Goal: Task Accomplishment & Management: Manage account settings

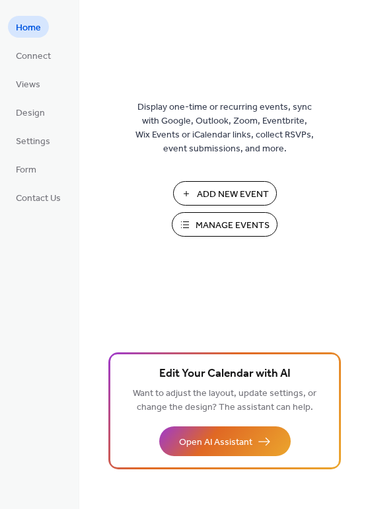
click at [208, 223] on span "Manage Events" at bounding box center [233, 226] width 74 height 14
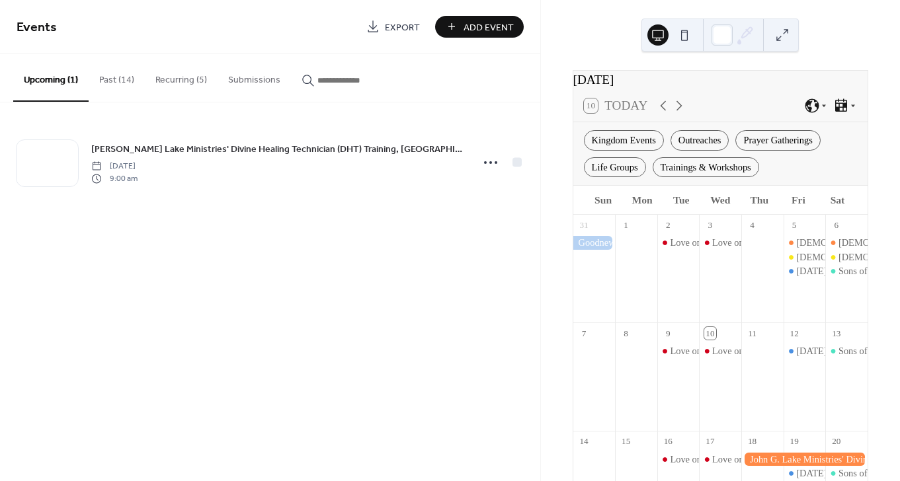
click at [186, 71] on button "Recurring (5)" at bounding box center [181, 77] width 73 height 47
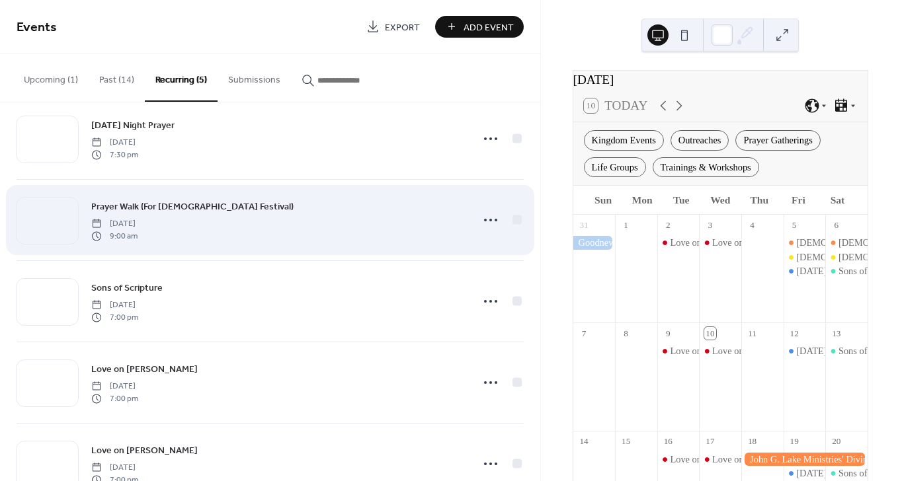
scroll to position [67, 0]
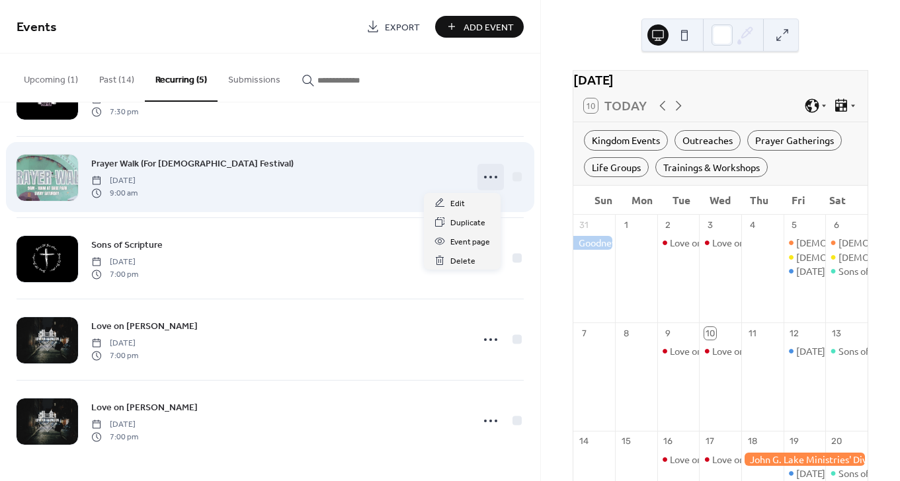
click at [489, 178] on icon at bounding box center [490, 177] width 21 height 21
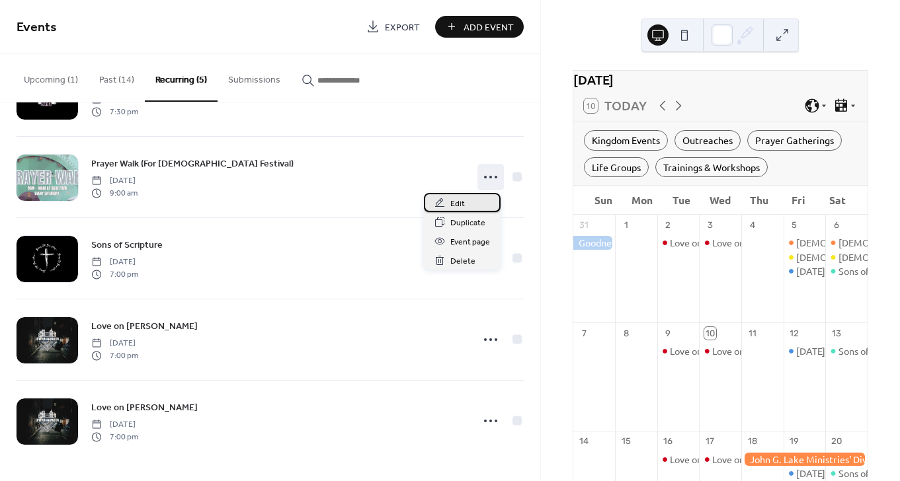
click at [464, 196] on div "Edit" at bounding box center [462, 202] width 77 height 19
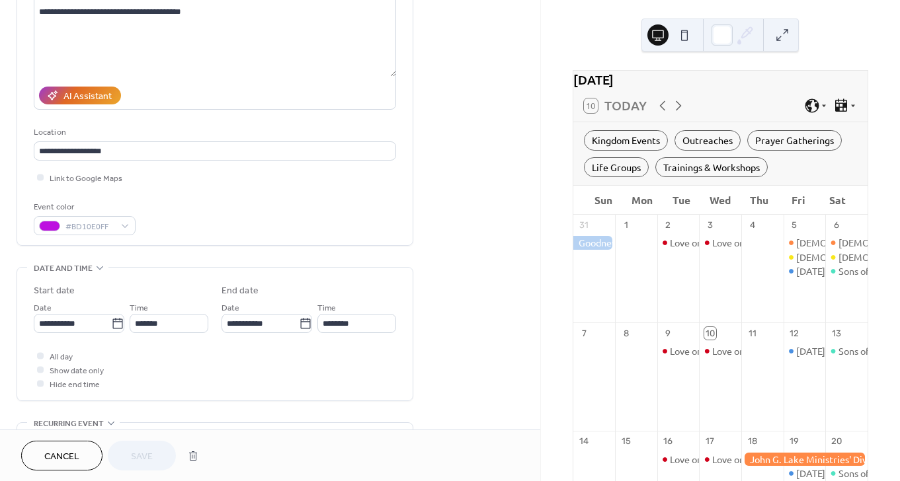
scroll to position [347, 0]
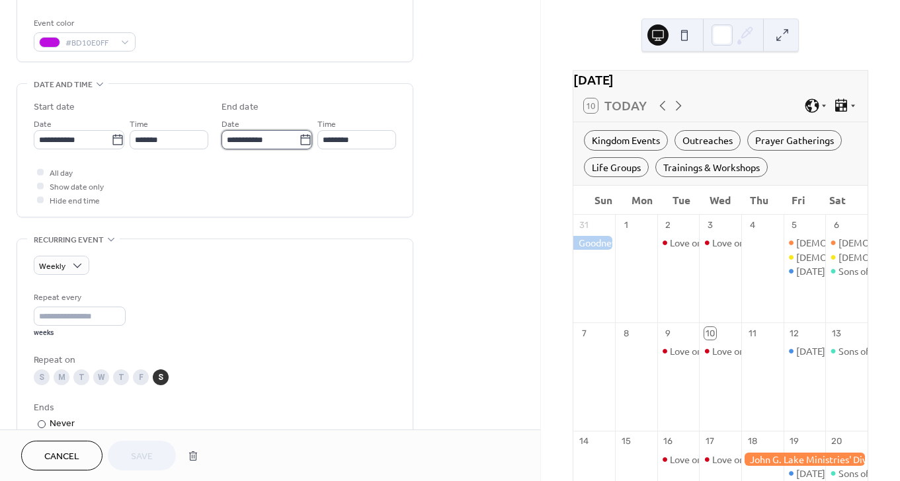
click at [268, 142] on input "**********" at bounding box center [260, 139] width 77 height 19
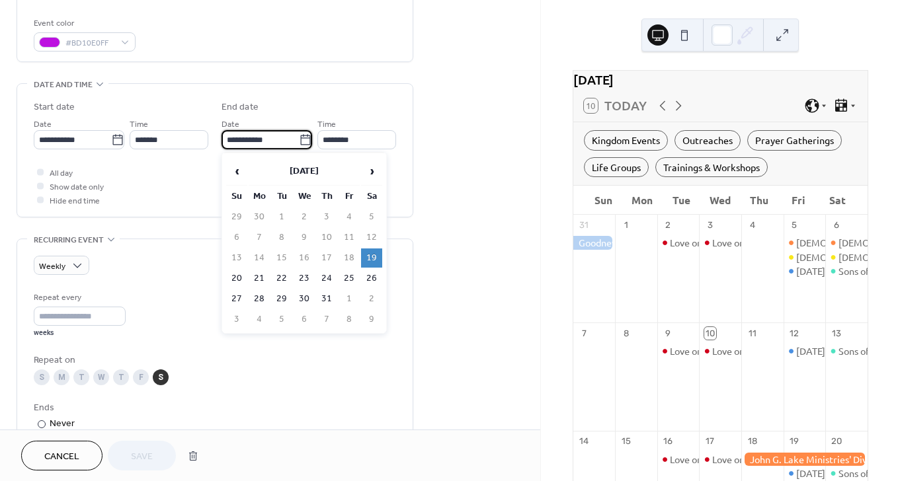
click at [444, 170] on div "**********" at bounding box center [270, 298] width 540 height 1145
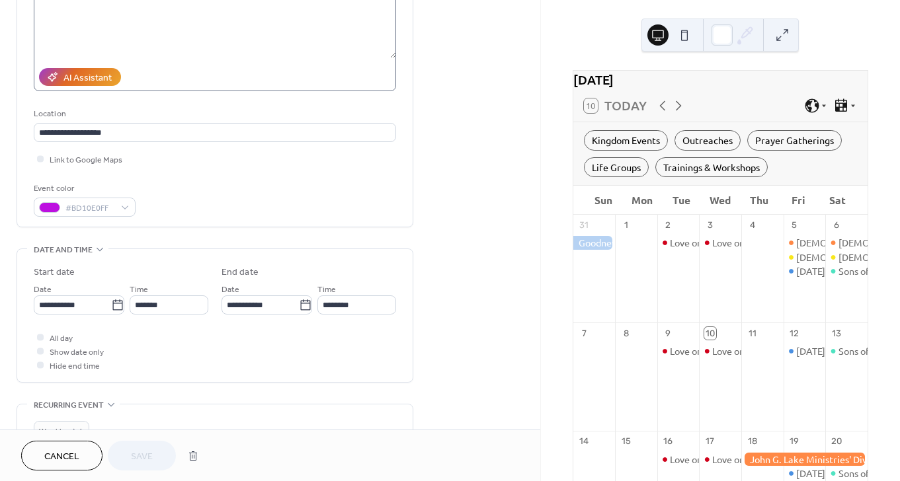
scroll to position [271, 0]
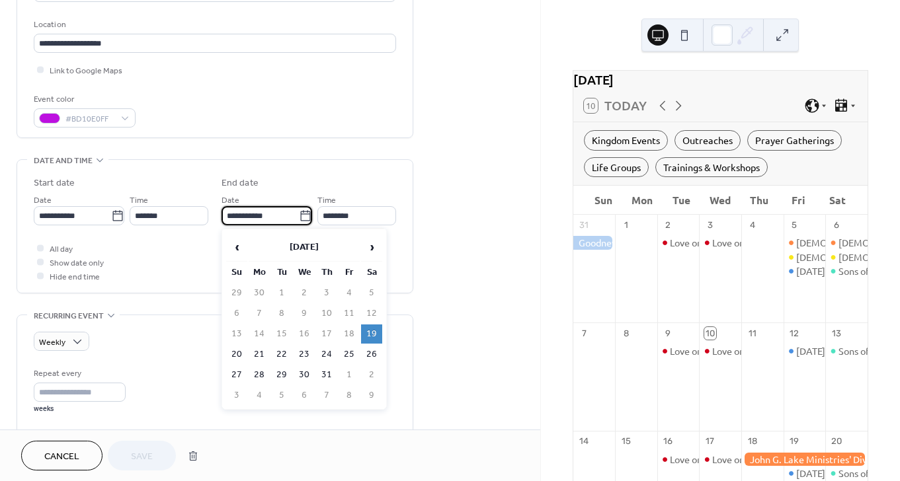
click at [286, 220] on input "**********" at bounding box center [260, 215] width 77 height 19
click at [237, 253] on span "‹" at bounding box center [237, 247] width 20 height 26
click at [371, 247] on span "›" at bounding box center [372, 247] width 20 height 26
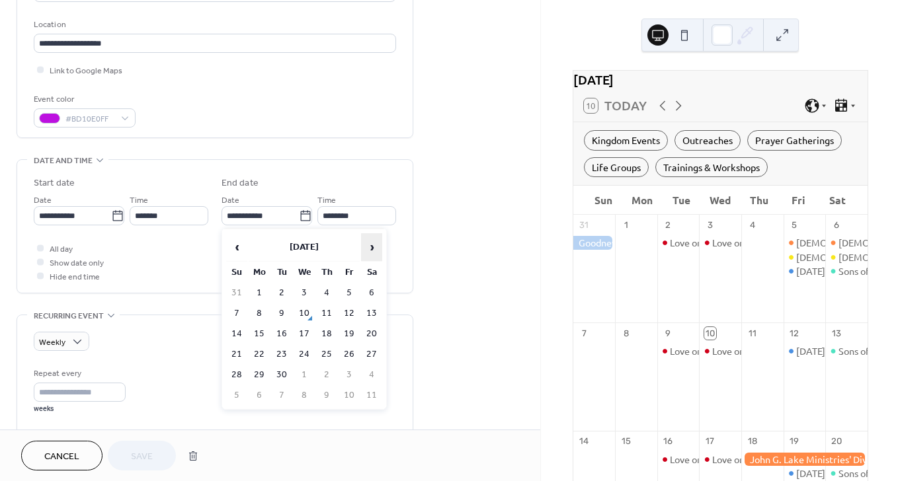
click at [371, 247] on span "›" at bounding box center [372, 247] width 20 height 26
click at [233, 245] on span "‹" at bounding box center [237, 247] width 20 height 26
click at [365, 287] on td "6" at bounding box center [371, 293] width 21 height 19
type input "**********"
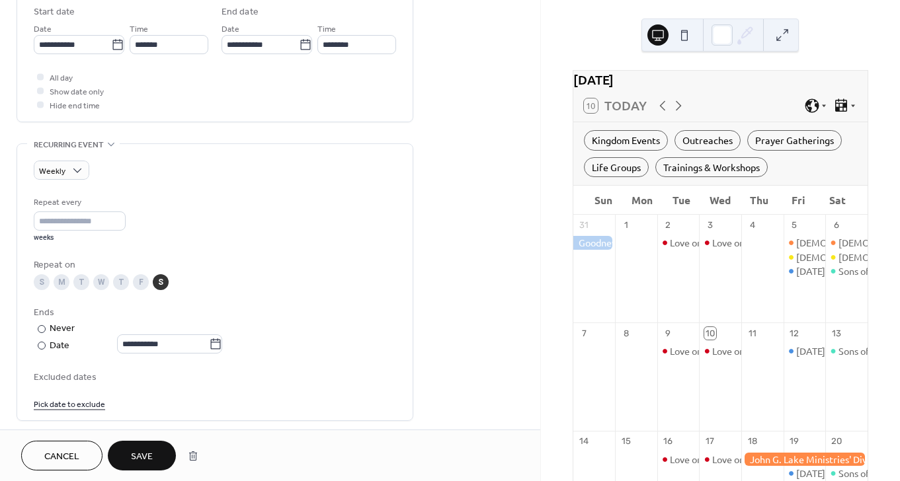
scroll to position [456, 0]
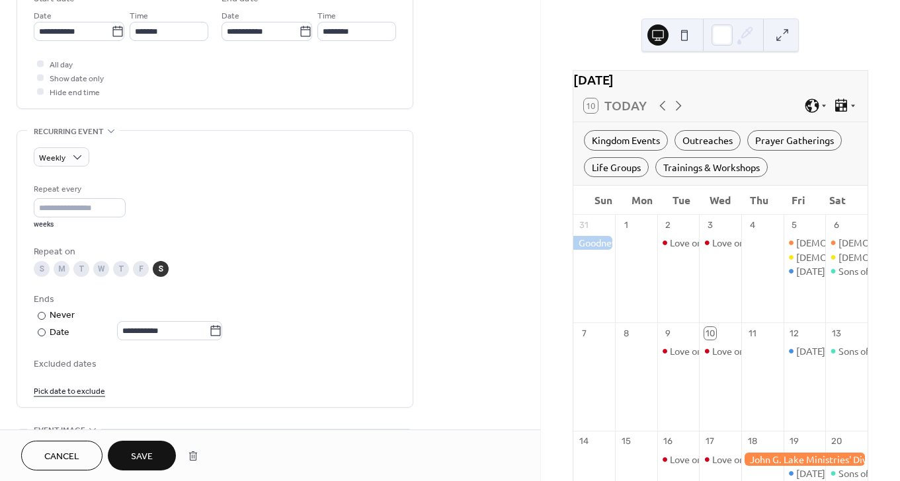
click at [141, 454] on span "Save" at bounding box center [142, 457] width 22 height 14
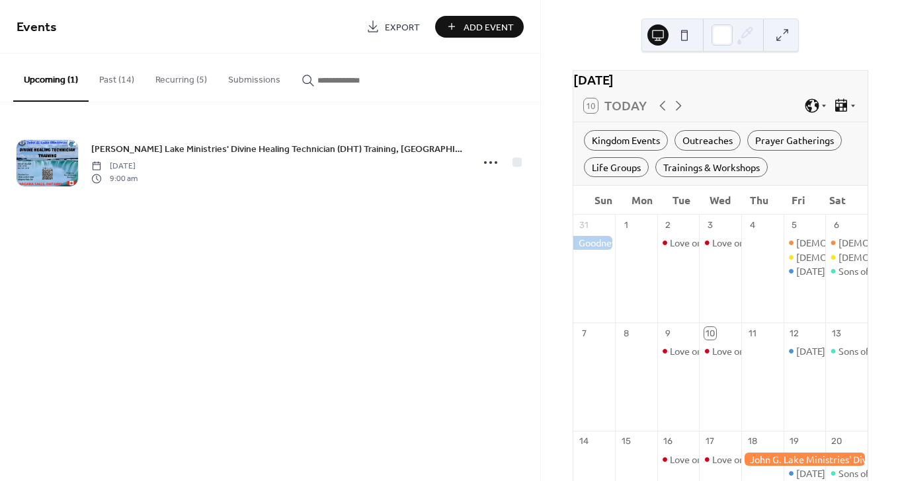
click at [190, 85] on button "Recurring (5)" at bounding box center [181, 77] width 73 height 47
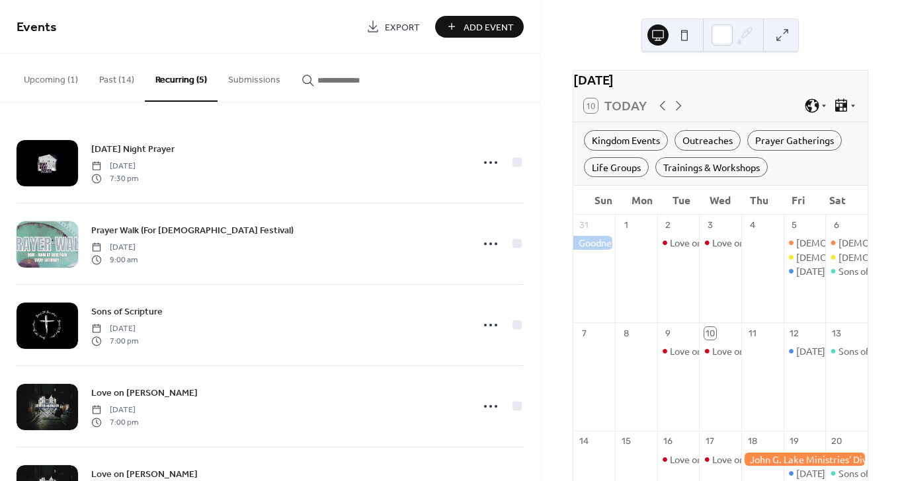
click at [106, 74] on button "Past (14)" at bounding box center [117, 77] width 56 height 47
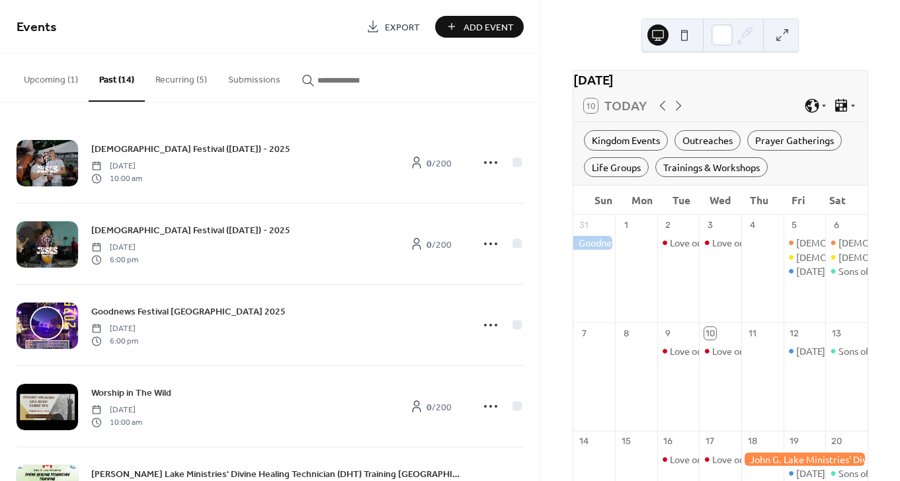
click at [61, 71] on button "Upcoming (1)" at bounding box center [50, 77] width 75 height 47
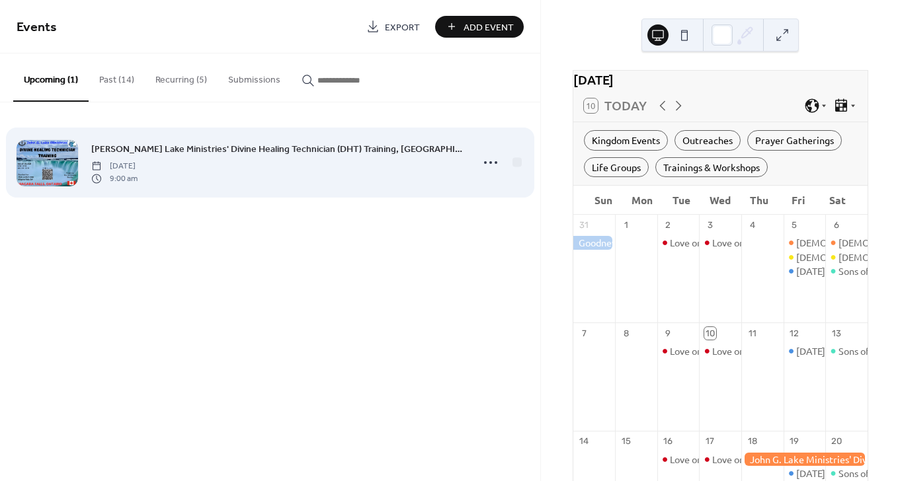
click at [138, 175] on span "9:00 am" at bounding box center [114, 179] width 46 height 12
click at [196, 152] on span "[PERSON_NAME] Lake Ministries' Divine Healing Technician (DHT) Training, [GEOGR…" at bounding box center [277, 150] width 372 height 14
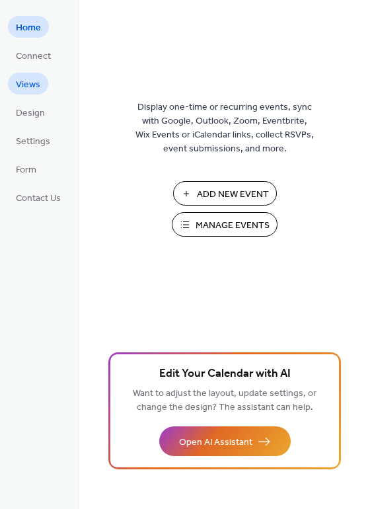
click at [37, 79] on span "Views" at bounding box center [28, 85] width 24 height 14
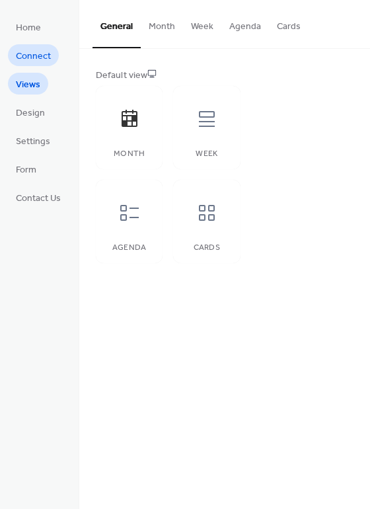
click at [40, 54] on span "Connect" at bounding box center [33, 57] width 35 height 14
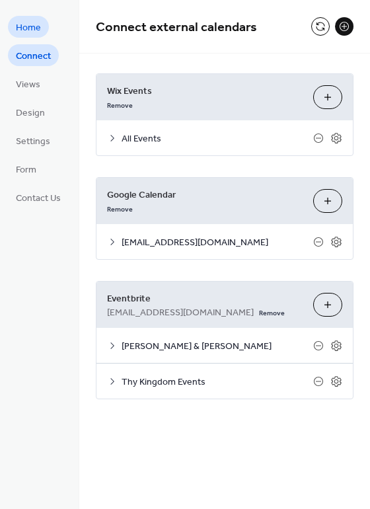
click at [40, 27] on span "Home" at bounding box center [28, 28] width 25 height 14
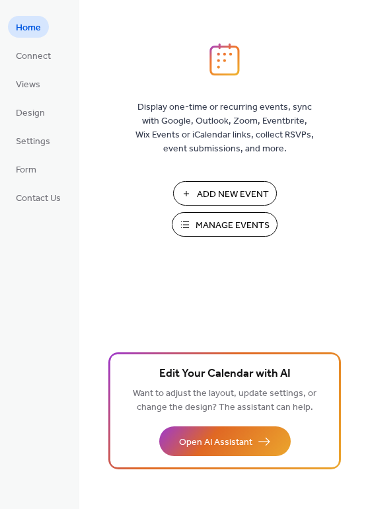
click at [208, 226] on span "Manage Events" at bounding box center [233, 226] width 74 height 14
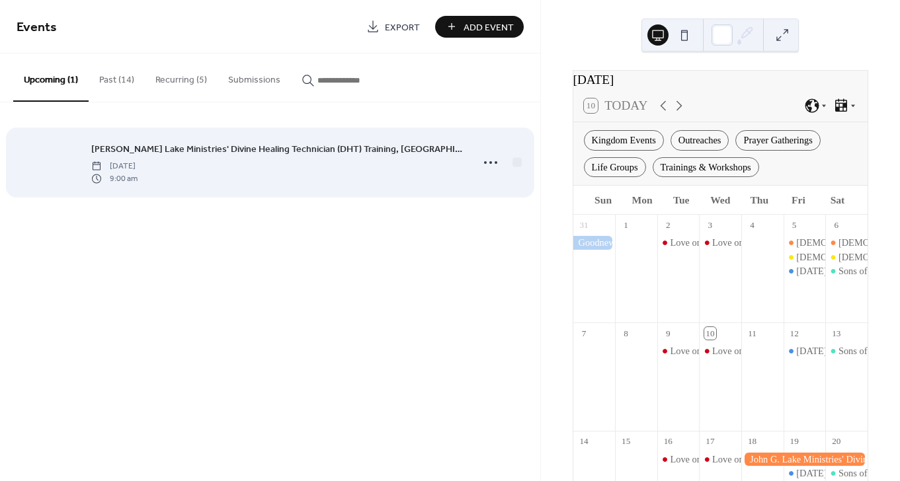
click at [63, 159] on div at bounding box center [48, 163] width 62 height 46
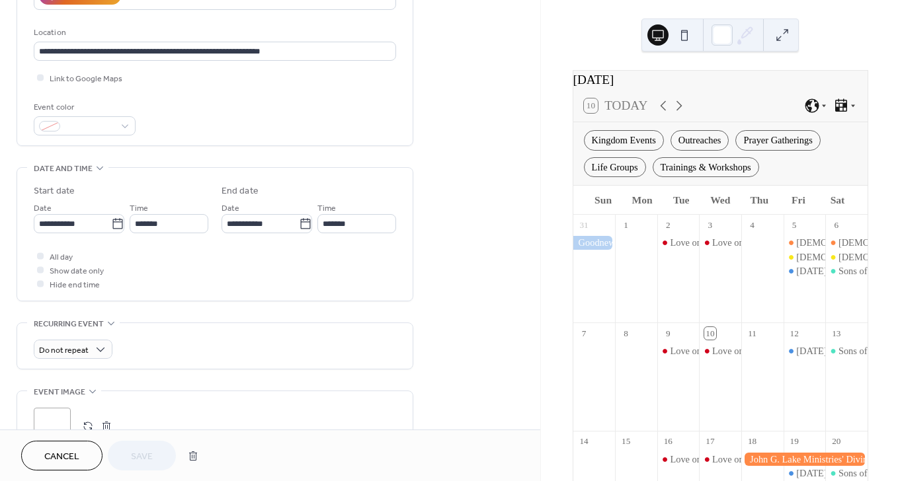
scroll to position [573, 0]
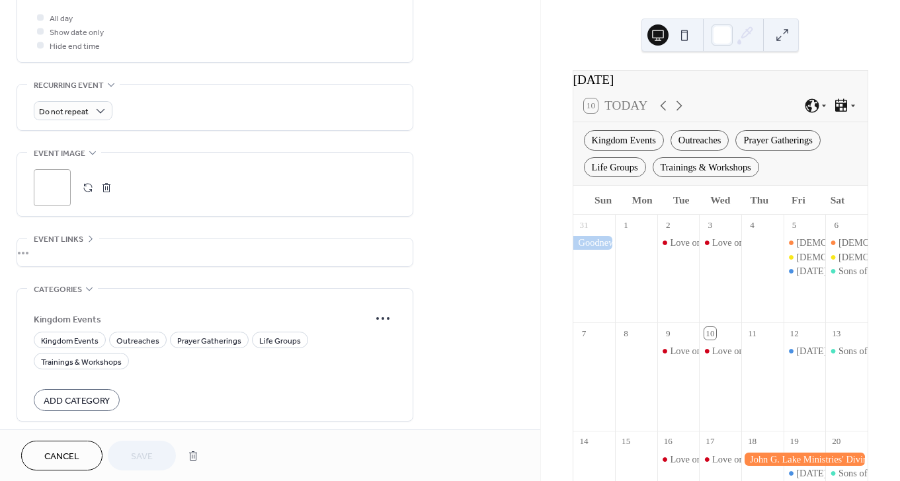
click at [48, 187] on div ";" at bounding box center [52, 187] width 37 height 37
click at [52, 190] on div ";" at bounding box center [52, 187] width 37 height 37
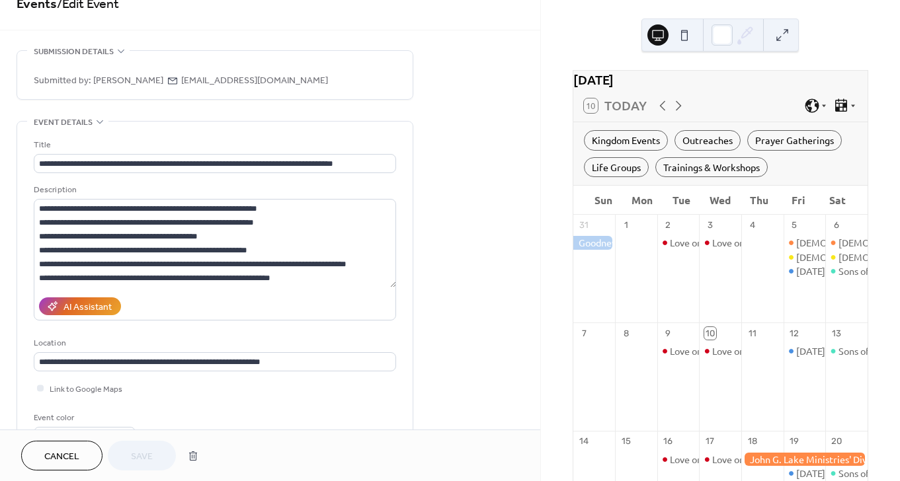
scroll to position [0, 0]
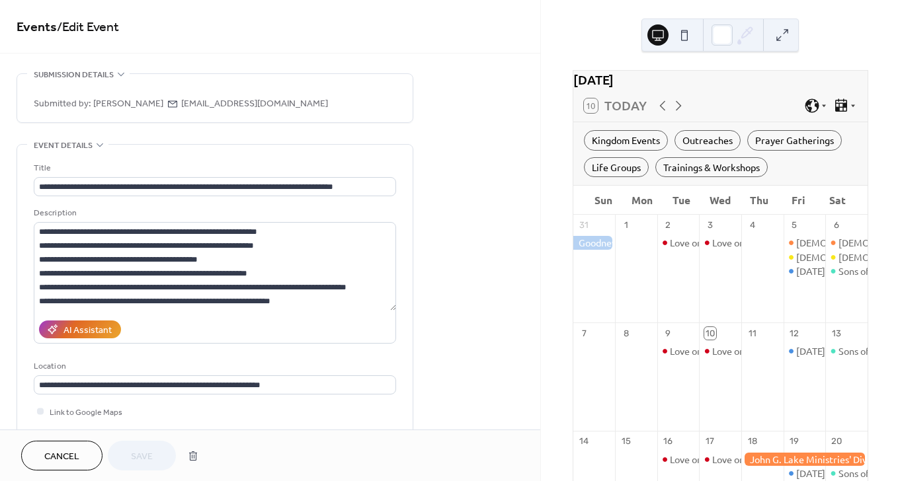
click at [74, 453] on span "Cancel" at bounding box center [61, 457] width 35 height 14
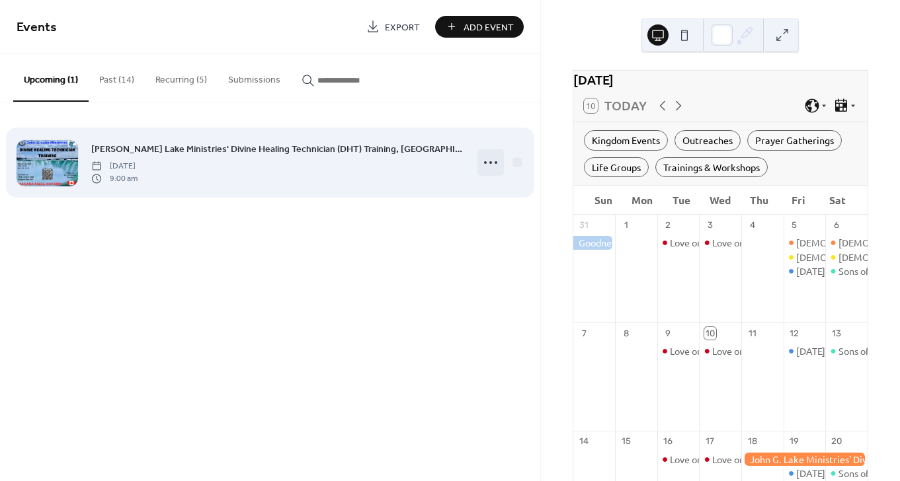
click at [495, 159] on icon at bounding box center [490, 162] width 21 height 21
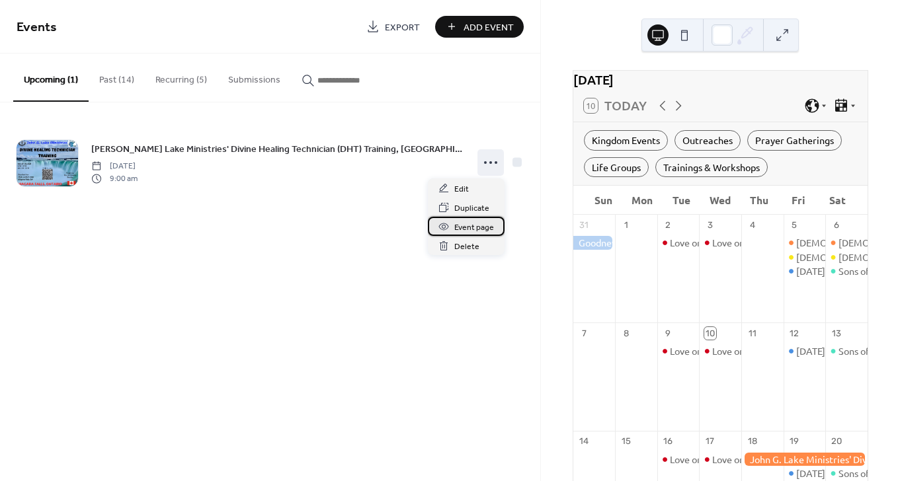
click at [475, 225] on span "Event page" at bounding box center [474, 228] width 40 height 14
